Goal: Check status

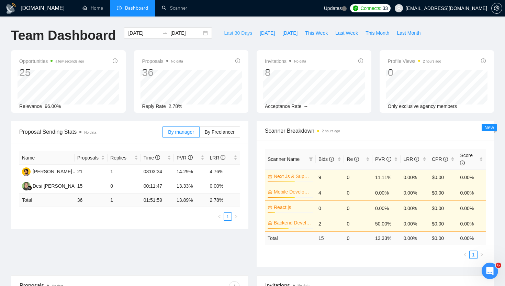
click at [228, 34] on span "Last 30 Days" at bounding box center [238, 33] width 28 height 8
type input "[DATE]"
click at [277, 21] on div "GigRadar.io Home Dashboard Scanner Updates Connects: 33 talhanoman61@gmail.com …" at bounding box center [252, 273] width 505 height 547
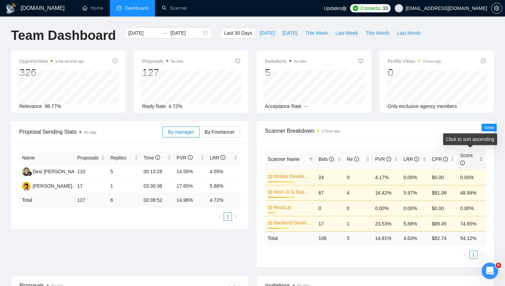
click at [483, 160] on div "Score" at bounding box center [471, 158] width 23 height 15
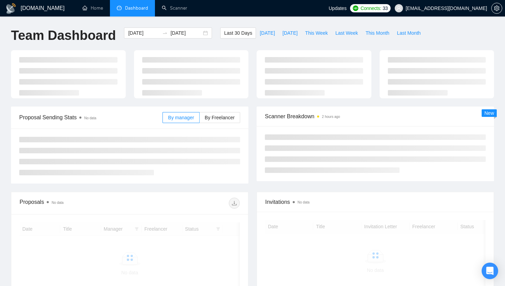
click at [457, 32] on div "Team Dashboard [DATE] [DATE] Last 30 Days [DATE] [DATE] This Week Last Week Thi…" at bounding box center [252, 38] width 491 height 23
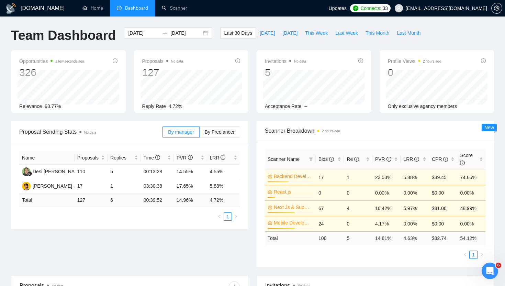
click at [299, 18] on div "[DOMAIN_NAME] Home Dashboard Scanner Updates Connects: 33 [EMAIL_ADDRESS][DOMAI…" at bounding box center [252, 273] width 505 height 547
